Goal: Task Accomplishment & Management: Manage account settings

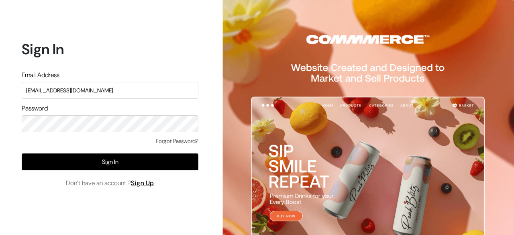
type input "surajp@outdoinc.com"
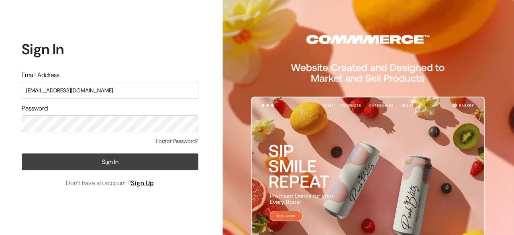
click at [125, 163] on button "Sign In" at bounding box center [110, 161] width 177 height 17
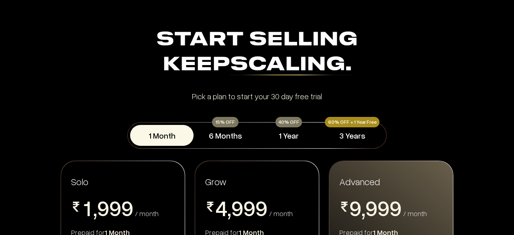
scroll to position [1, 0]
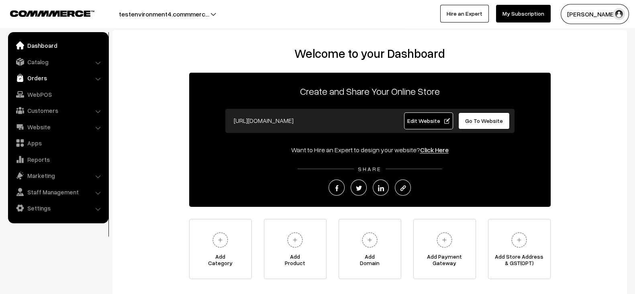
click at [48, 71] on link "Orders" at bounding box center [58, 78] width 96 height 14
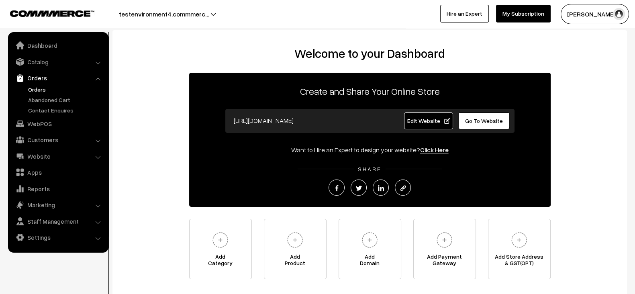
click at [37, 91] on link "Orders" at bounding box center [65, 89] width 79 height 8
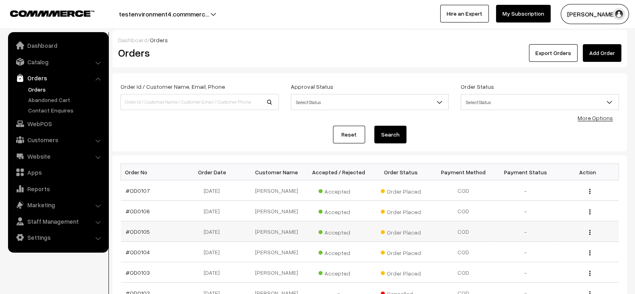
click at [154, 236] on td "#OD0105" at bounding box center [152, 231] width 62 height 20
copy tr "#OD0105"
click at [181, 104] on input at bounding box center [199, 102] width 158 height 16
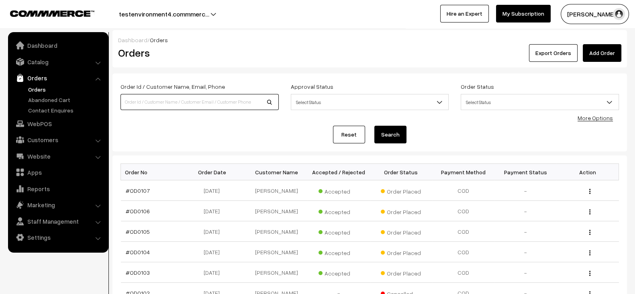
paste input "#OD0105"
type input "#OD0105"
click at [374, 126] on button "Search" at bounding box center [390, 135] width 32 height 18
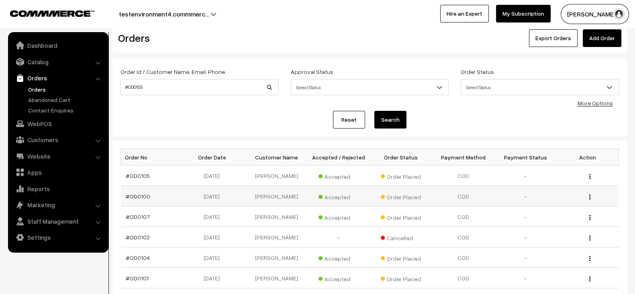
scroll to position [13, 0]
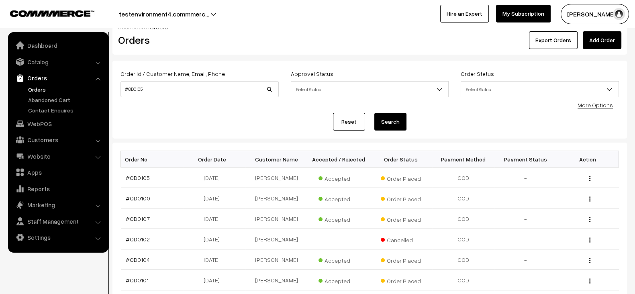
click at [343, 120] on link "Reset" at bounding box center [349, 122] width 32 height 18
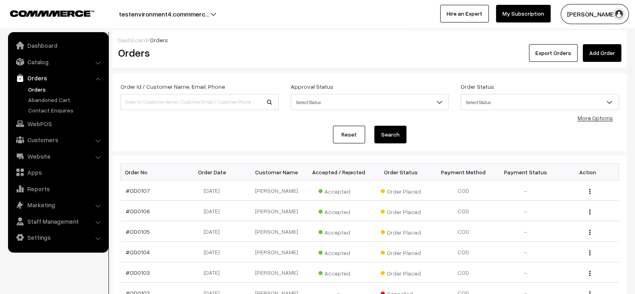
scroll to position [190, 0]
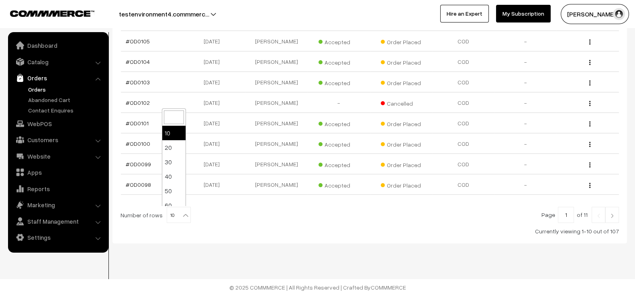
click at [172, 212] on span "10" at bounding box center [178, 215] width 23 height 16
select select "100"
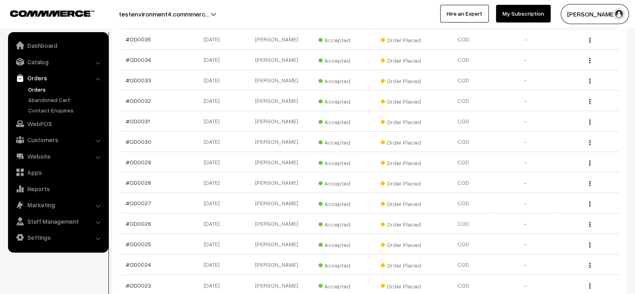
scroll to position [2026, 0]
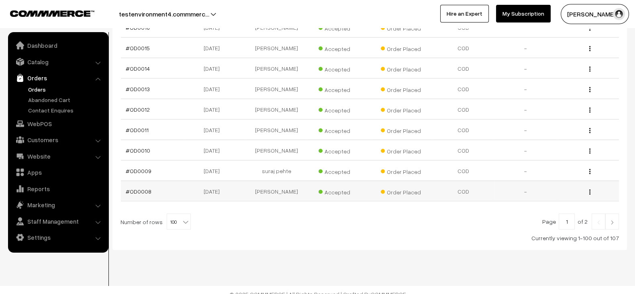
drag, startPoint x: 129, startPoint y: 189, endPoint x: 139, endPoint y: 189, distance: 9.6
click at [139, 189] on td "#OD0008" at bounding box center [152, 191] width 62 height 20
copy link "OD0"
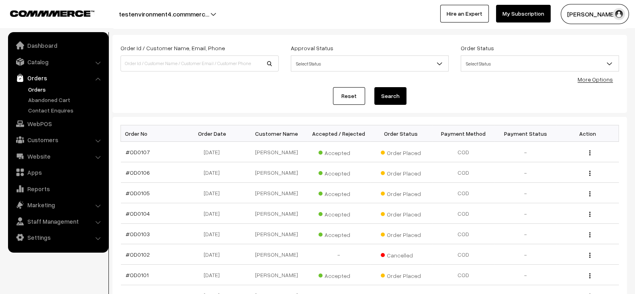
scroll to position [0, 0]
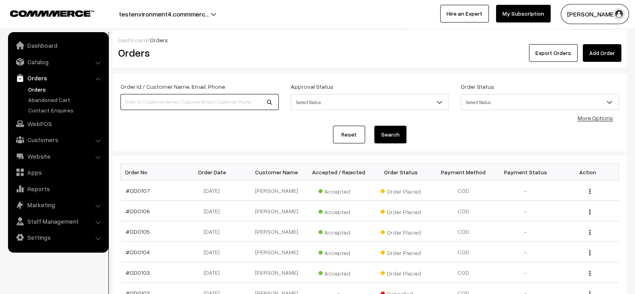
click at [199, 101] on input at bounding box center [199, 102] width 158 height 16
paste input "OD0"
type input "OD0"
click at [374, 126] on button "Search" at bounding box center [390, 135] width 32 height 18
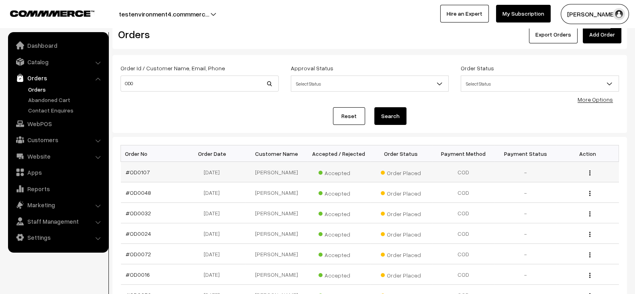
scroll to position [190, 0]
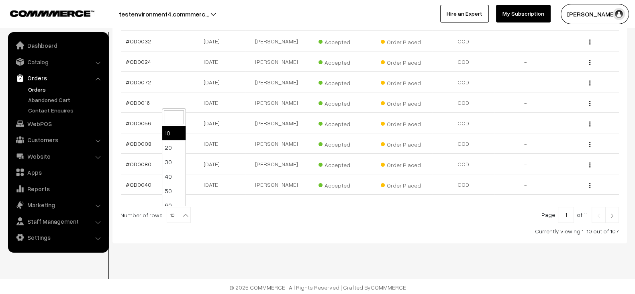
click at [174, 214] on span "10" at bounding box center [178, 215] width 23 height 16
select select "100"
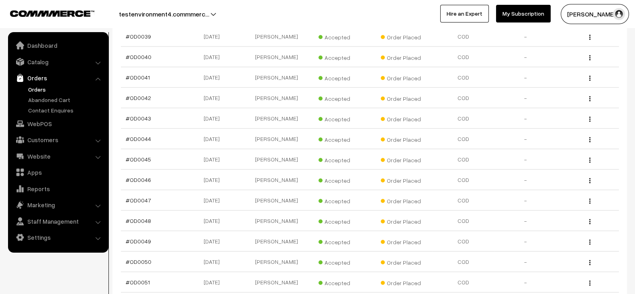
scroll to position [933, 0]
